Goal: Information Seeking & Learning: Check status

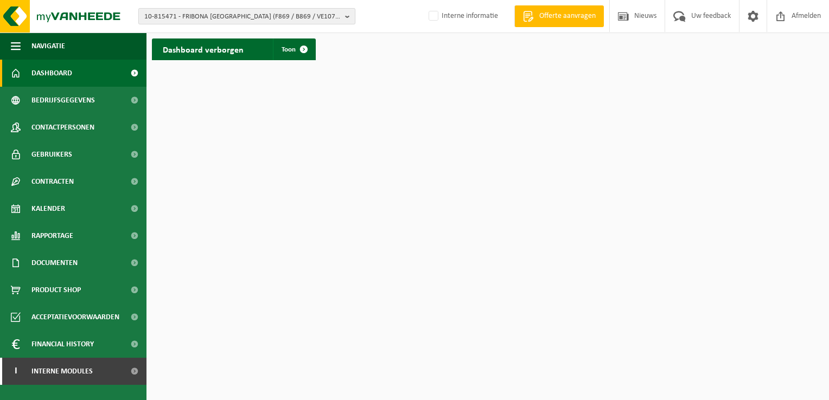
drag, startPoint x: 348, startPoint y: 16, endPoint x: 339, endPoint y: 20, distance: 9.5
click at [348, 16] on b "button" at bounding box center [350, 16] width 10 height 15
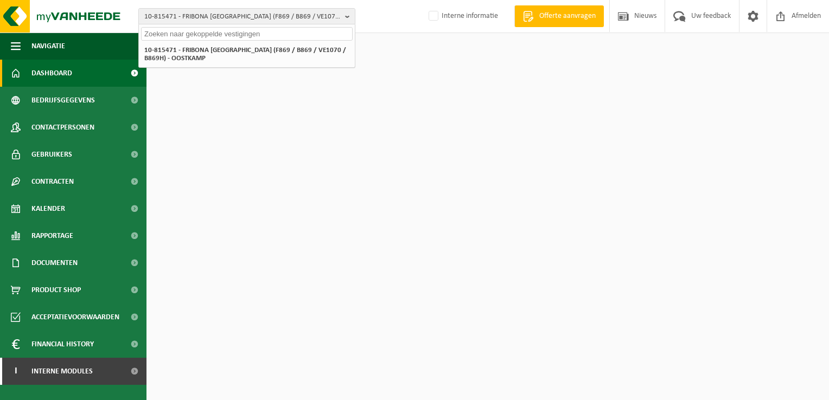
click at [317, 34] on input "text" at bounding box center [246, 34] width 211 height 14
paste input "01-053057"
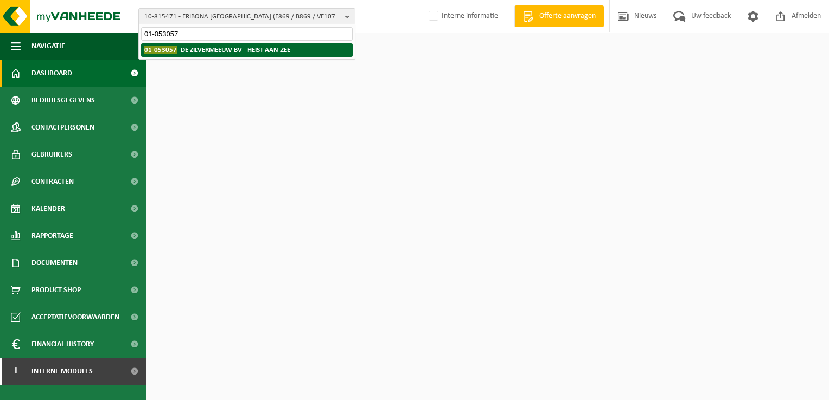
type input "01-053057"
click at [260, 49] on strong "01-053057 - DE ZILVERMEEUW BV - HEIST-AAN-ZEE" at bounding box center [217, 50] width 146 height 8
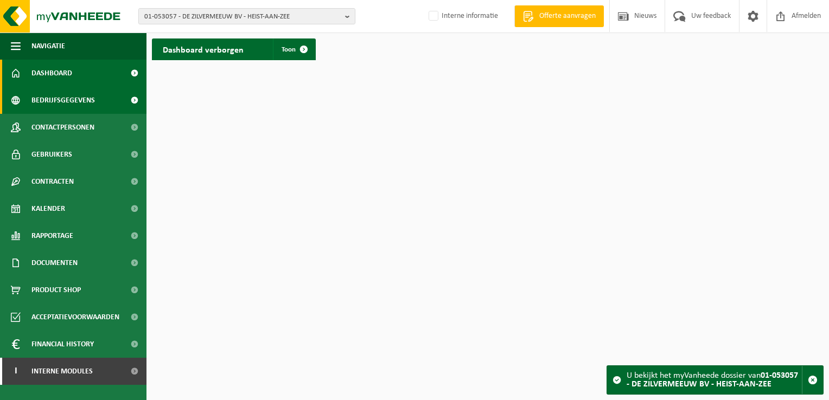
click at [75, 101] on span "Bedrijfsgegevens" at bounding box center [62, 100] width 63 height 27
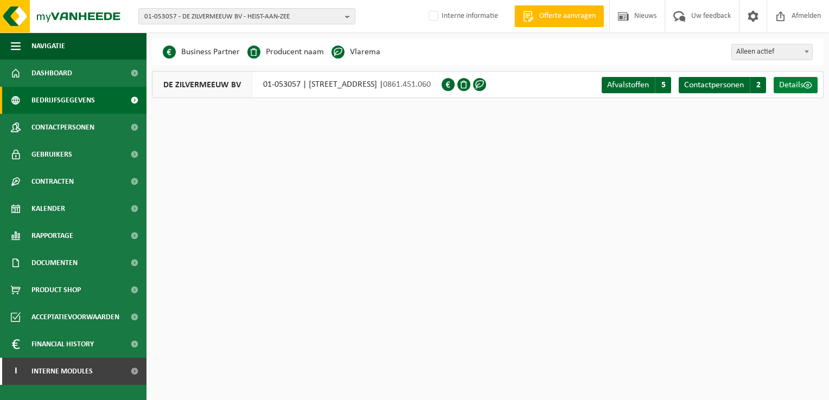
click at [804, 89] on span at bounding box center [807, 85] width 9 height 9
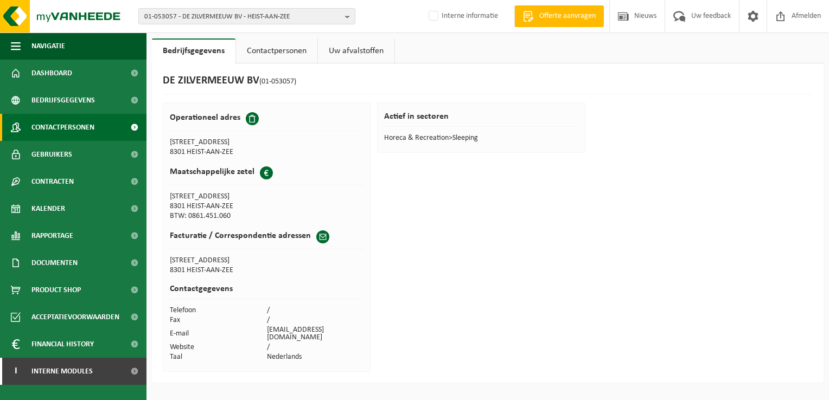
click at [52, 124] on span "Contactpersonen" at bounding box center [62, 127] width 63 height 27
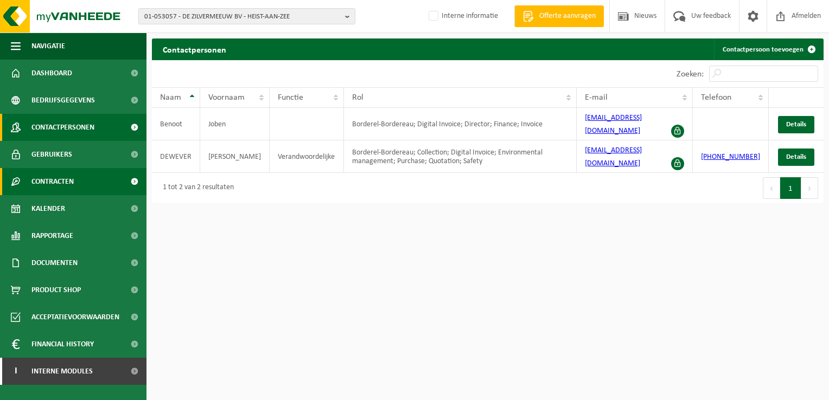
click at [64, 182] on span "Contracten" at bounding box center [52, 181] width 42 height 27
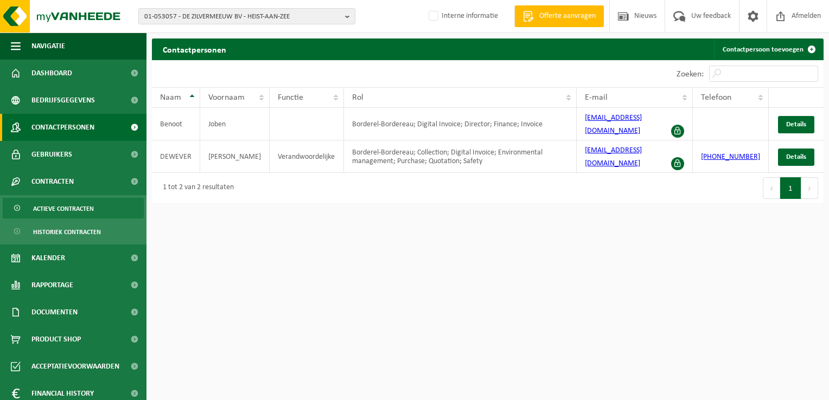
click at [68, 207] on span "Actieve contracten" at bounding box center [63, 208] width 61 height 21
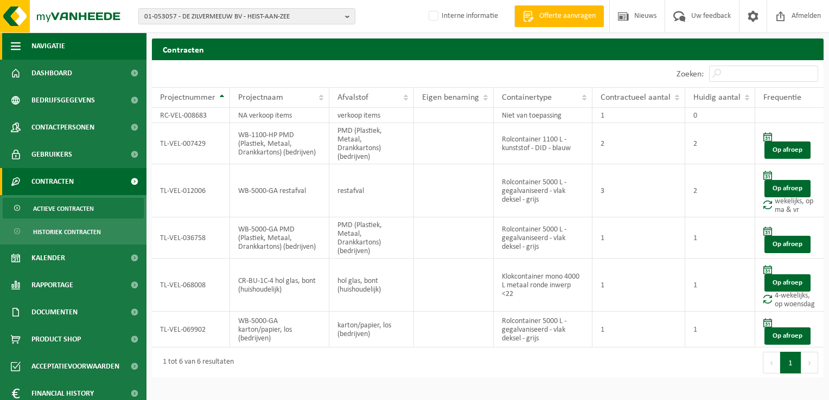
click at [12, 43] on span "button" at bounding box center [16, 46] width 10 height 27
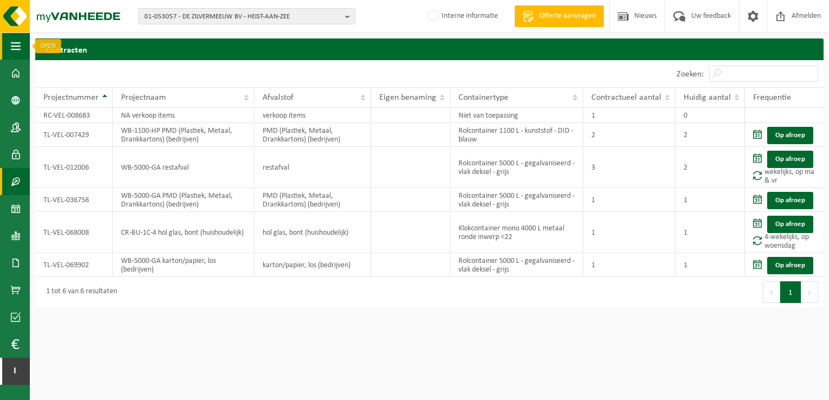
click at [9, 45] on button "Navigatie" at bounding box center [15, 46] width 30 height 27
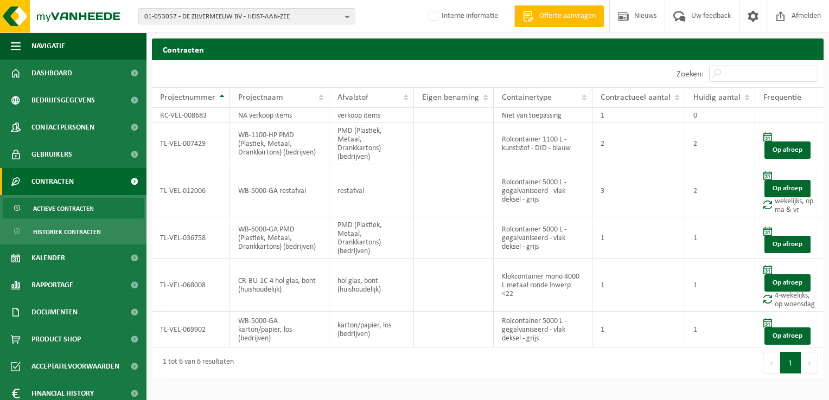
click at [127, 181] on span at bounding box center [134, 181] width 24 height 27
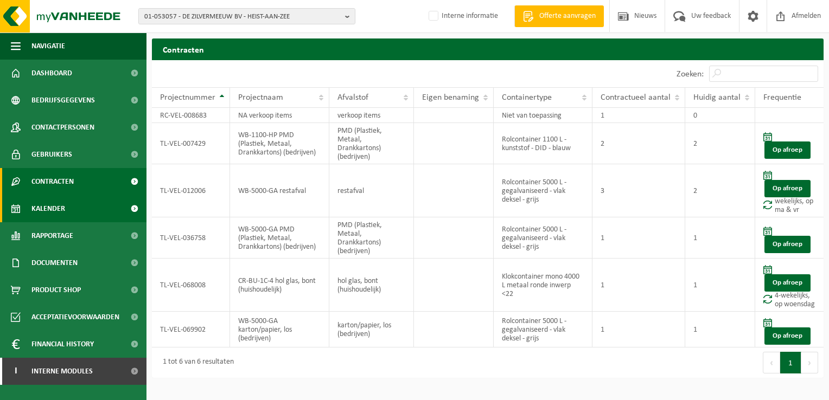
click at [59, 212] on span "Kalender" at bounding box center [48, 208] width 34 height 27
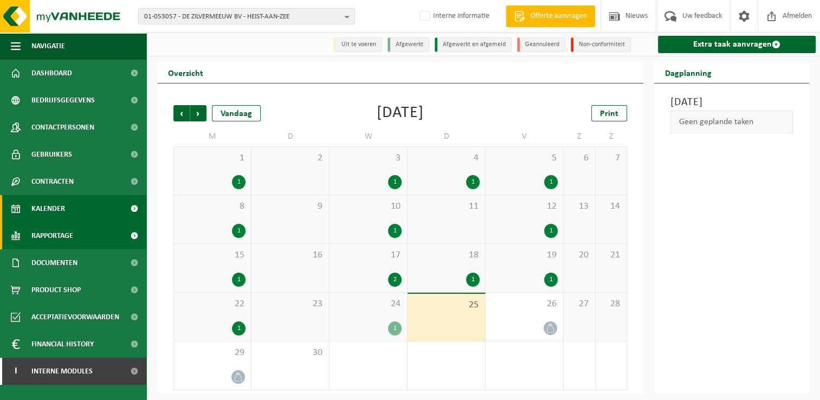
click at [51, 235] on span "Rapportage" at bounding box center [52, 235] width 42 height 27
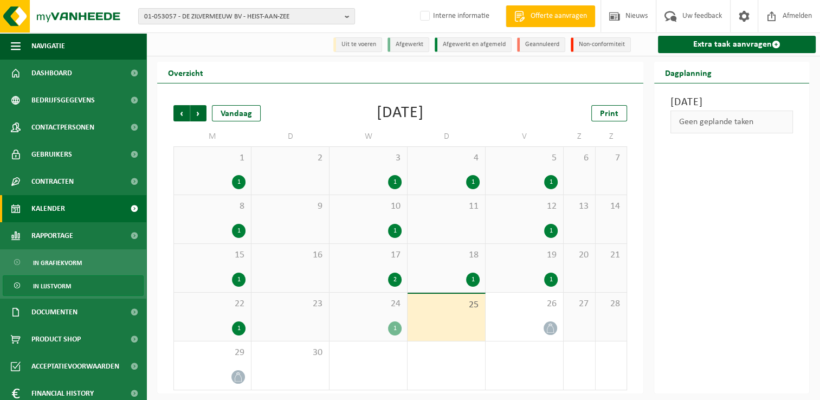
click at [59, 288] on span "In lijstvorm" at bounding box center [52, 286] width 38 height 21
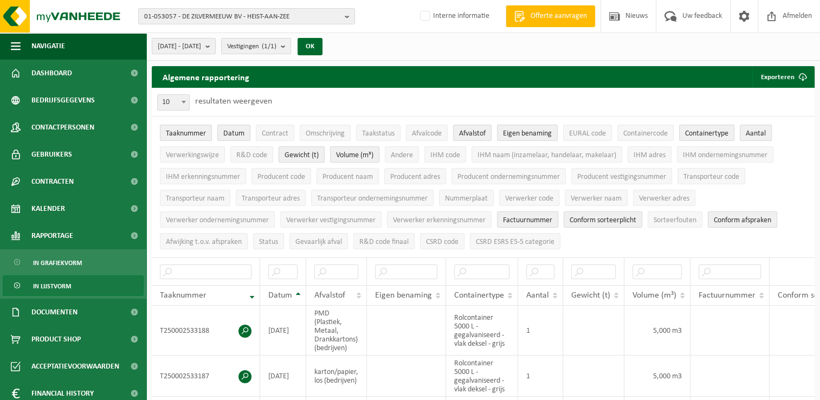
click at [166, 44] on span "[DATE] - [DATE]" at bounding box center [179, 47] width 43 height 16
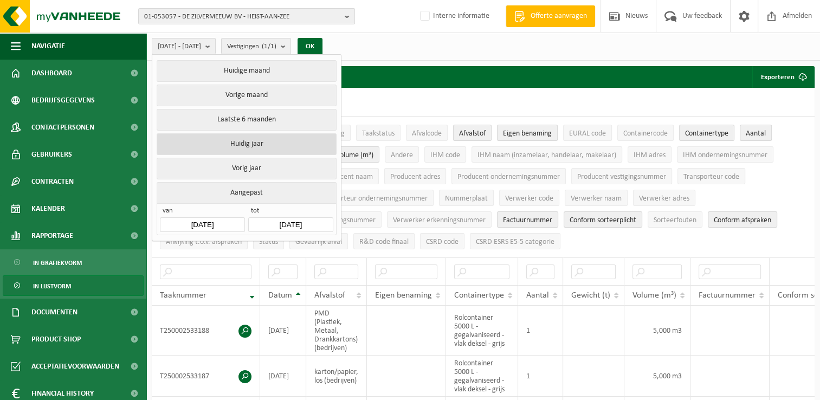
click at [247, 141] on button "Huidig jaar" at bounding box center [246, 144] width 179 height 22
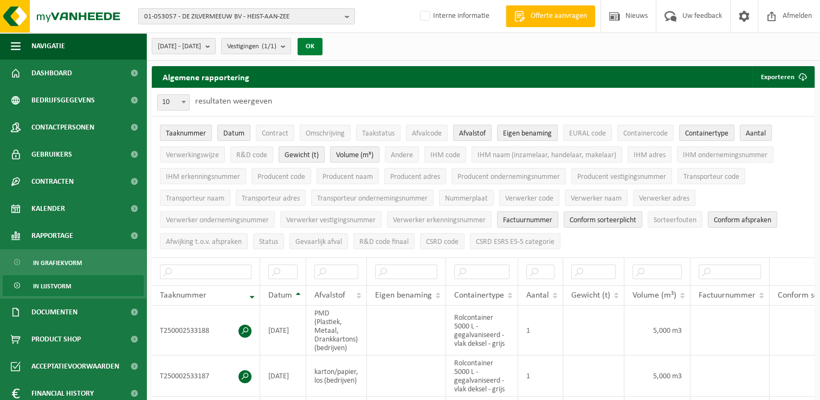
click at [323, 42] on button "OK" at bounding box center [310, 46] width 25 height 17
click at [518, 131] on span "Eigen benaming" at bounding box center [527, 134] width 49 height 8
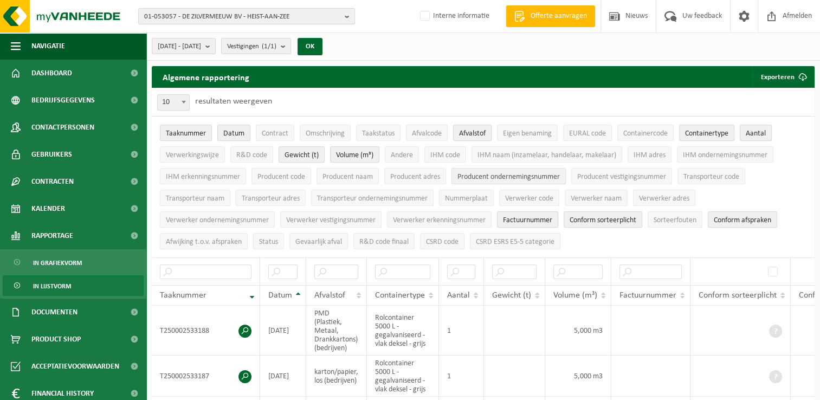
drag, startPoint x: 17, startPoint y: 47, endPoint x: 297, endPoint y: 179, distance: 309.5
click at [18, 47] on span "button" at bounding box center [16, 46] width 10 height 27
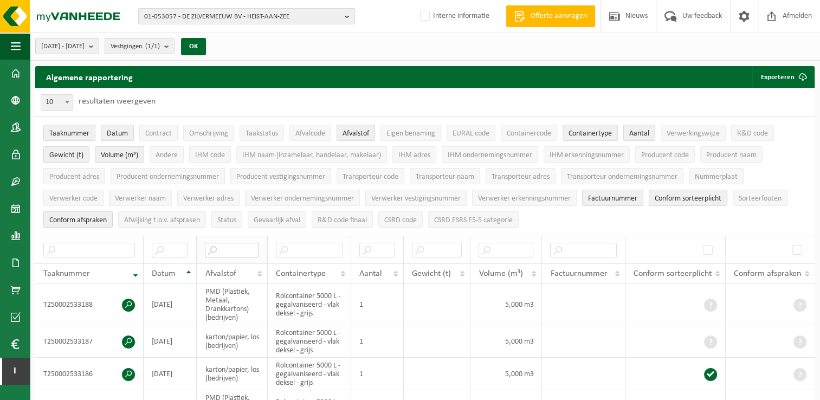
click at [242, 248] on input "text" at bounding box center [232, 250] width 54 height 15
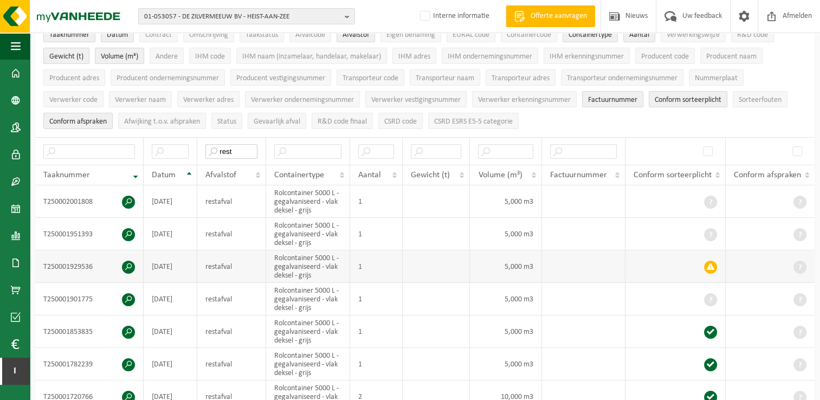
scroll to position [163, 0]
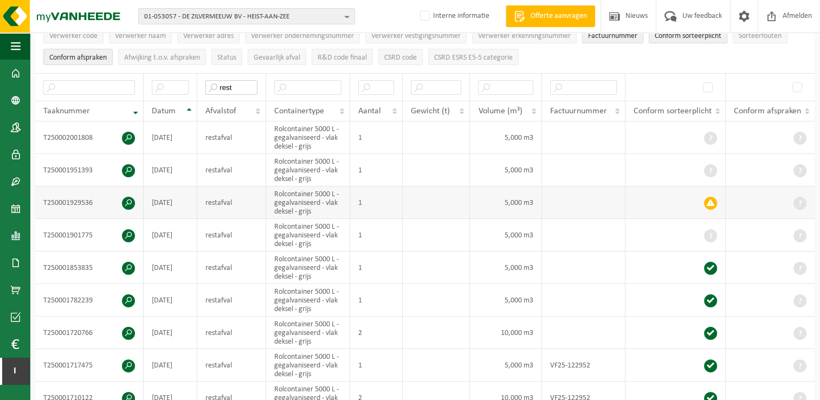
type input "rest"
click at [126, 199] on span at bounding box center [128, 203] width 13 height 13
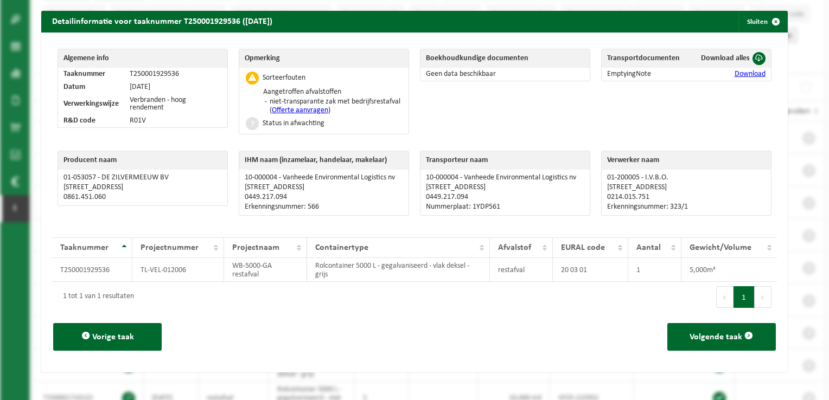
click at [770, 21] on span "button" at bounding box center [776, 22] width 22 height 22
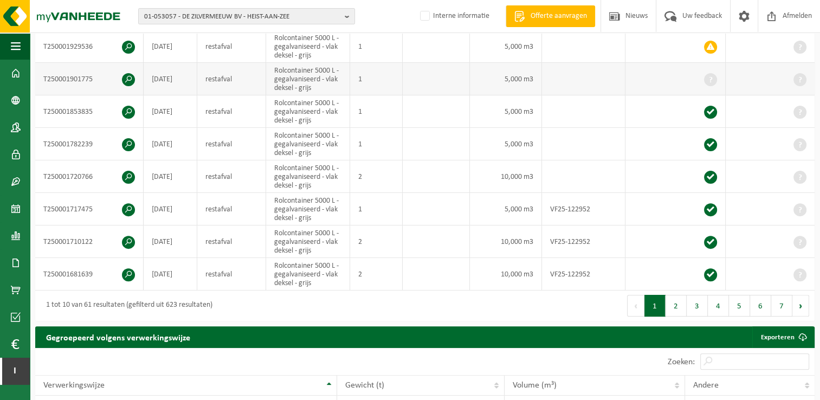
scroll to position [325, 0]
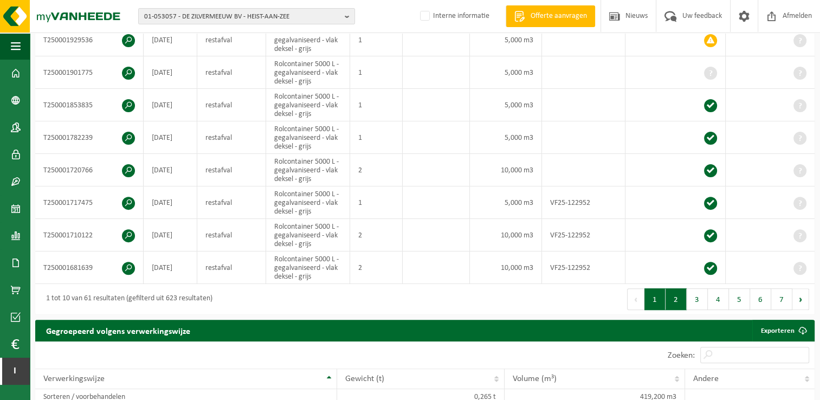
click at [681, 294] on button "2" at bounding box center [676, 299] width 21 height 22
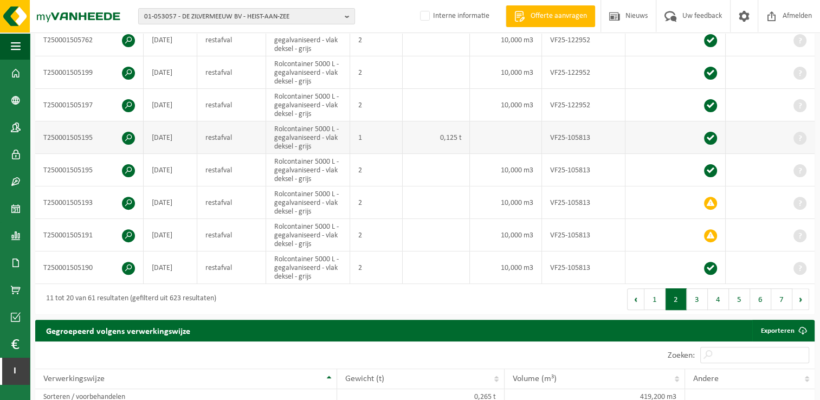
scroll to position [163, 0]
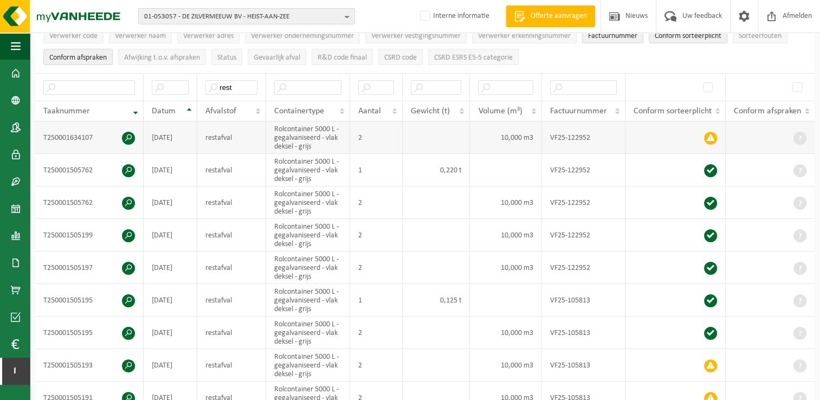
click at [126, 133] on span at bounding box center [128, 138] width 13 height 13
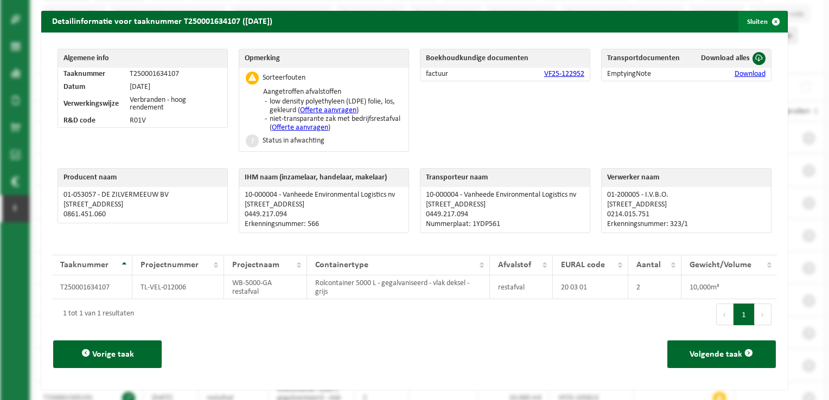
click at [765, 23] on span "button" at bounding box center [776, 22] width 22 height 22
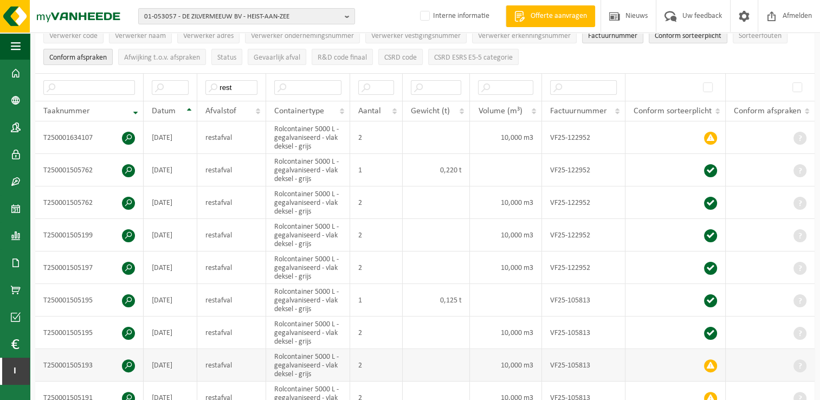
scroll to position [271, 0]
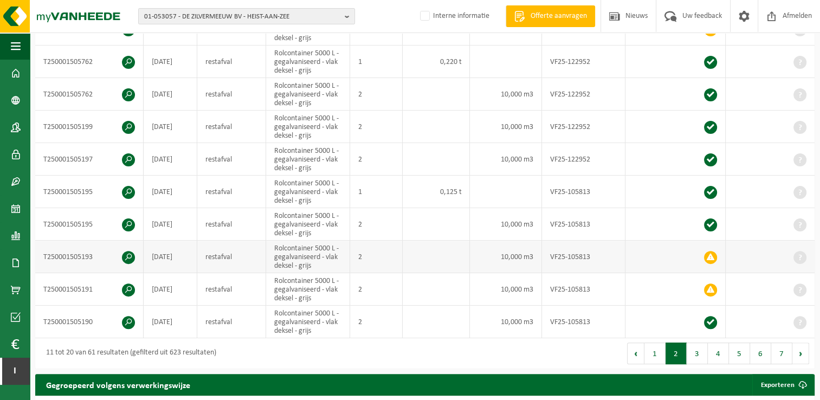
click at [127, 256] on span at bounding box center [128, 257] width 13 height 13
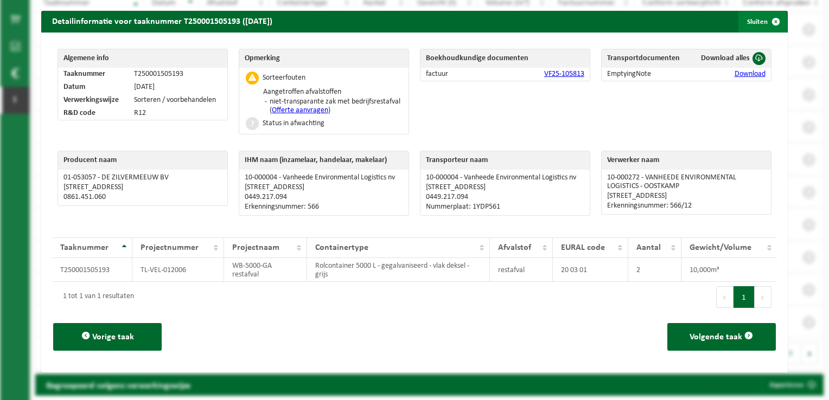
click at [772, 22] on span "button" at bounding box center [776, 22] width 22 height 22
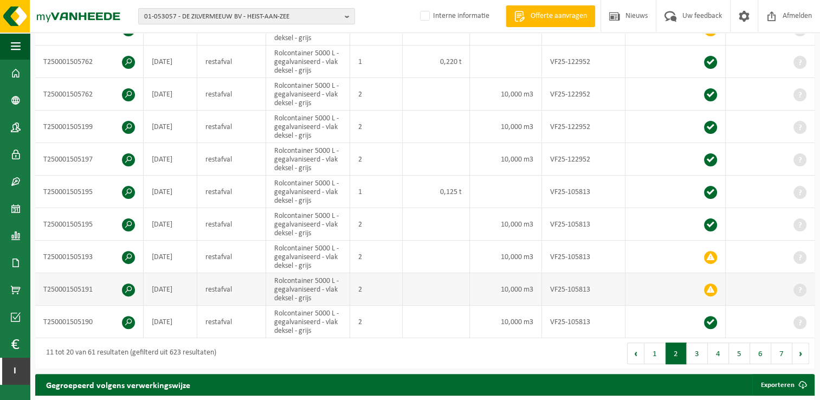
click at [117, 283] on td "T250001505191" at bounding box center [89, 289] width 108 height 33
click at [128, 286] on span at bounding box center [128, 290] width 13 height 13
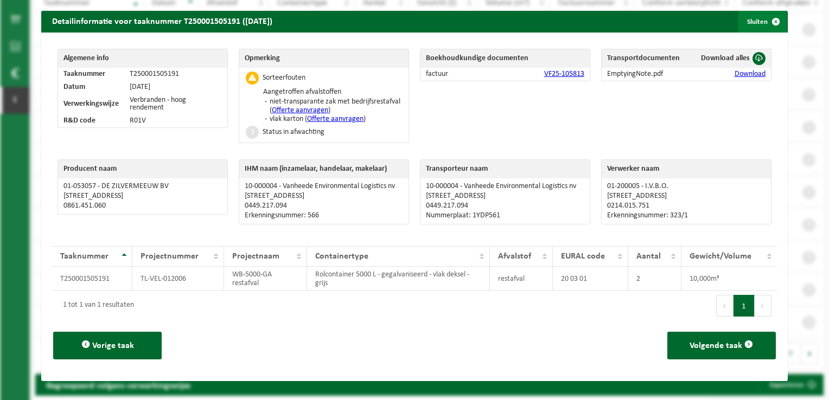
click at [773, 26] on span "button" at bounding box center [776, 22] width 22 height 22
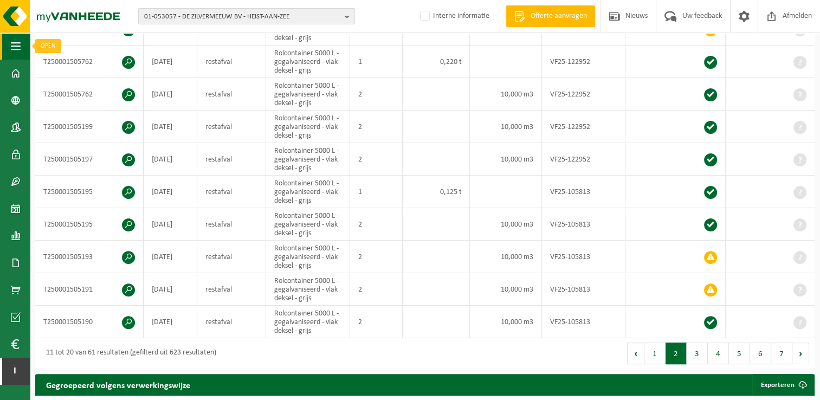
click at [7, 47] on button "Navigatie" at bounding box center [15, 46] width 30 height 27
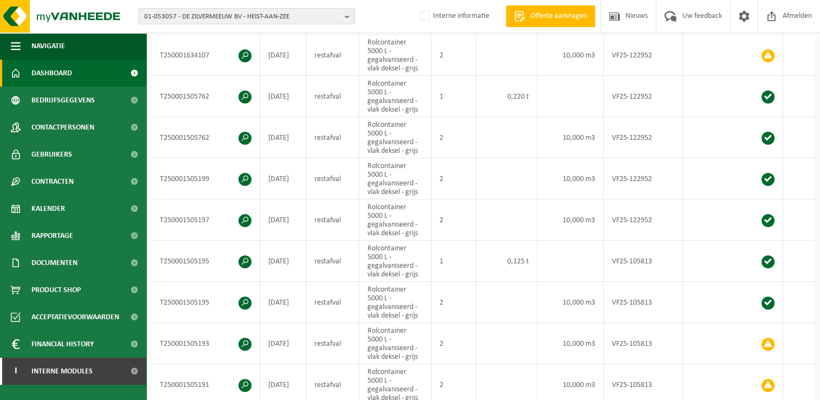
click at [65, 78] on span "Dashboard" at bounding box center [51, 73] width 41 height 27
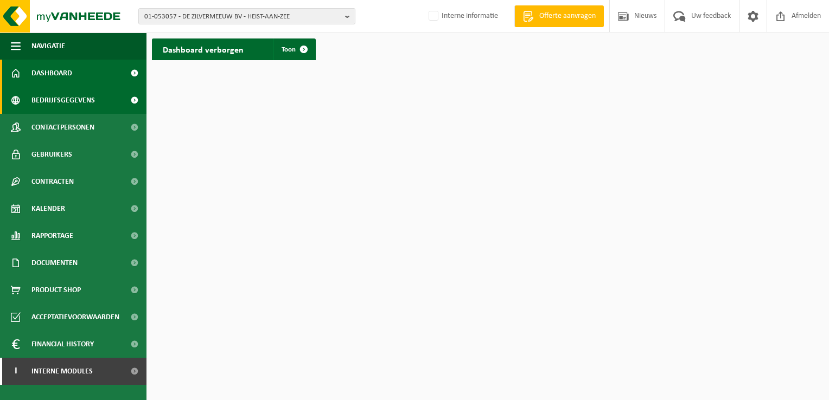
click at [78, 97] on span "Bedrijfsgegevens" at bounding box center [62, 100] width 63 height 27
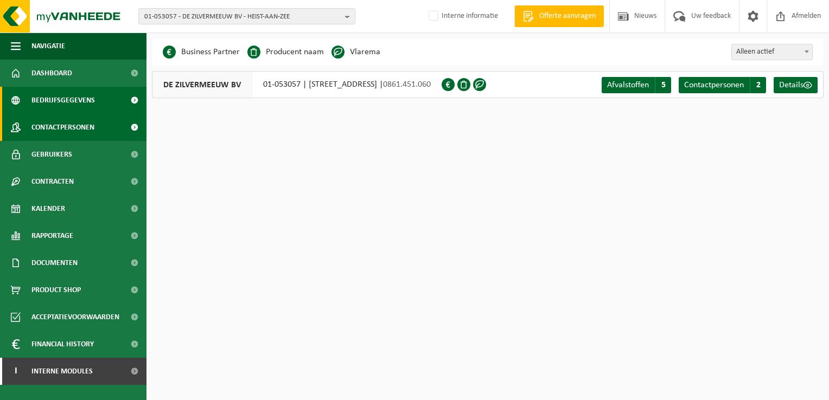
click at [69, 125] on span "Contactpersonen" at bounding box center [62, 127] width 63 height 27
